Goal: Information Seeking & Learning: Learn about a topic

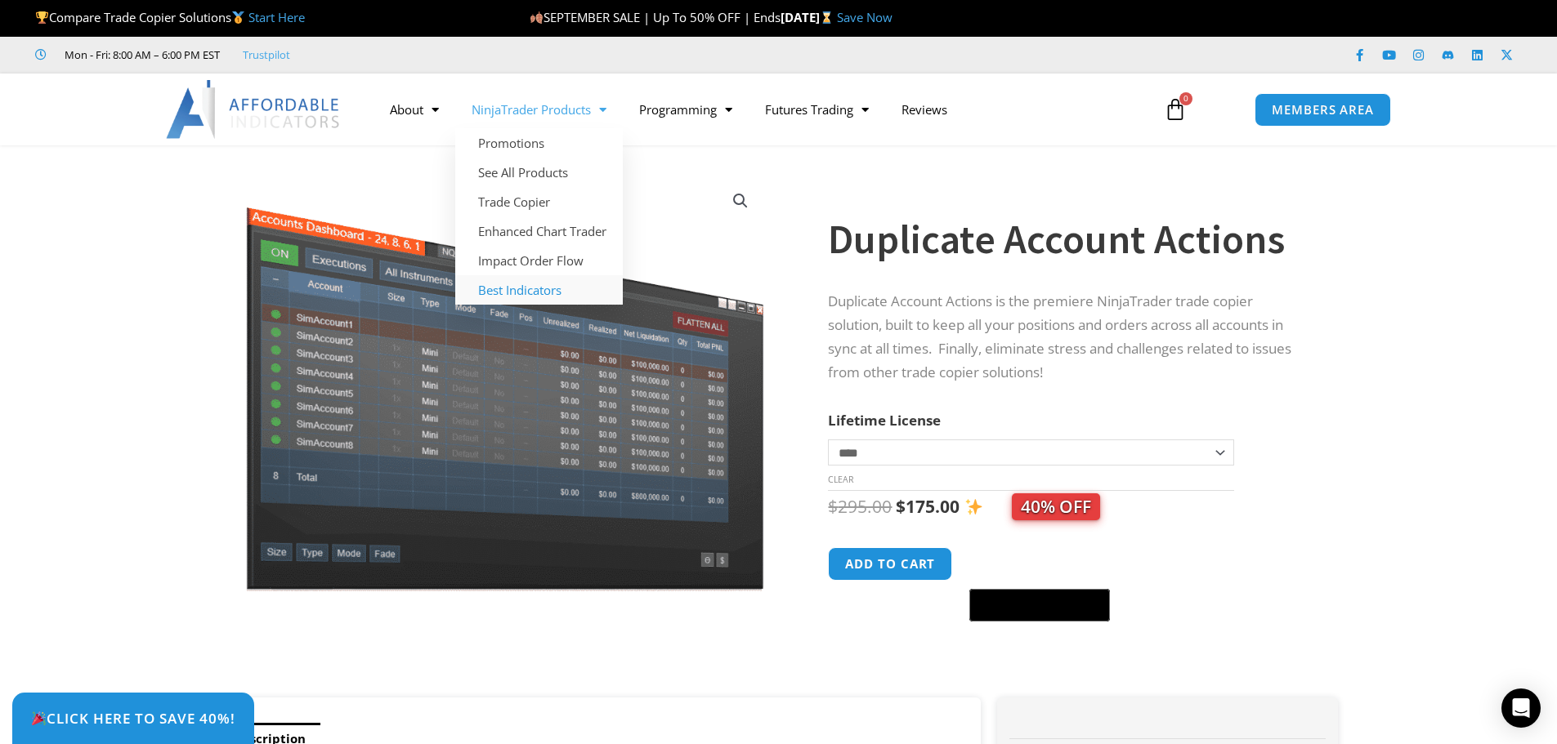
click at [563, 293] on link "Best Indicators" at bounding box center [539, 289] width 168 height 29
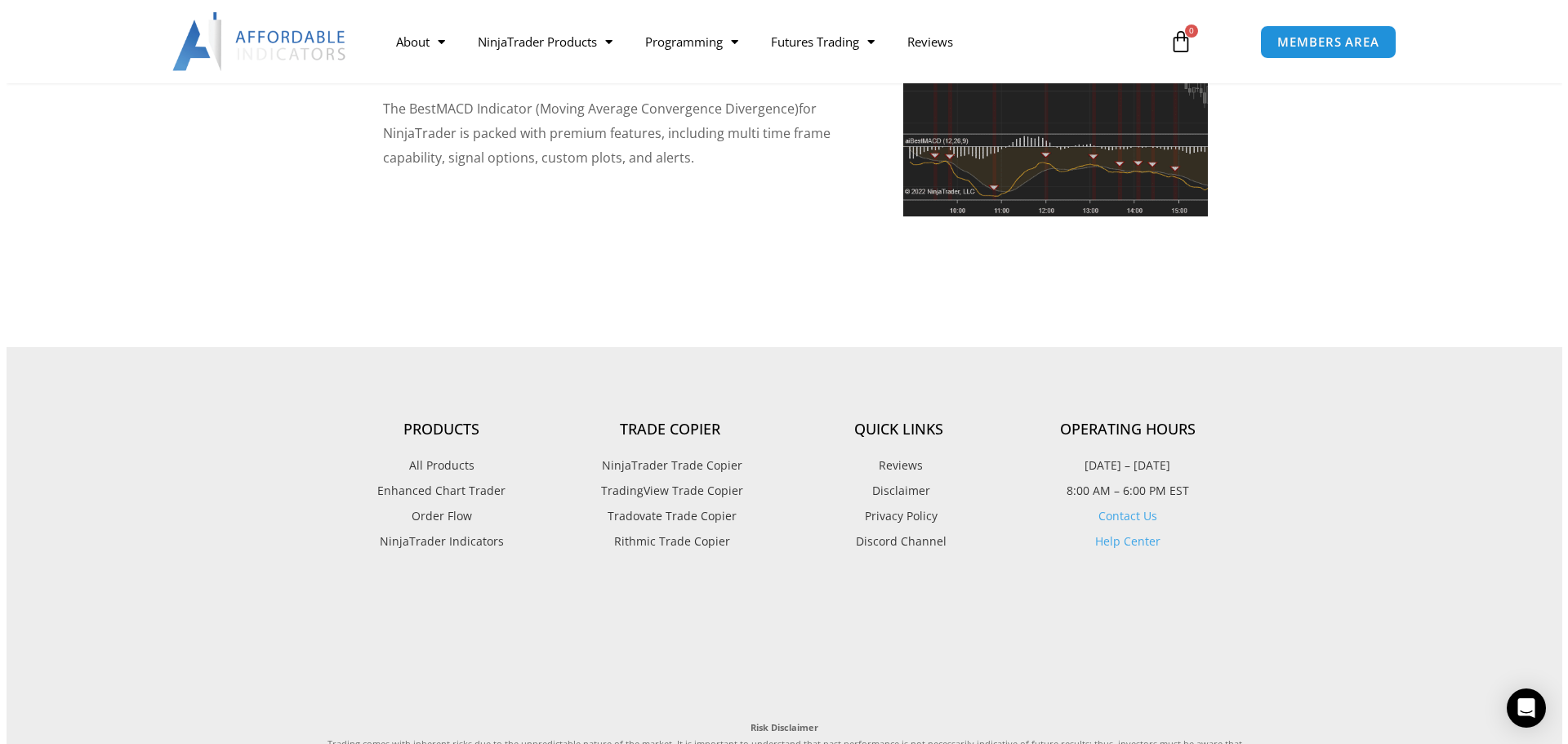
scroll to position [3514, 0]
